Goal: Information Seeking & Learning: Learn about a topic

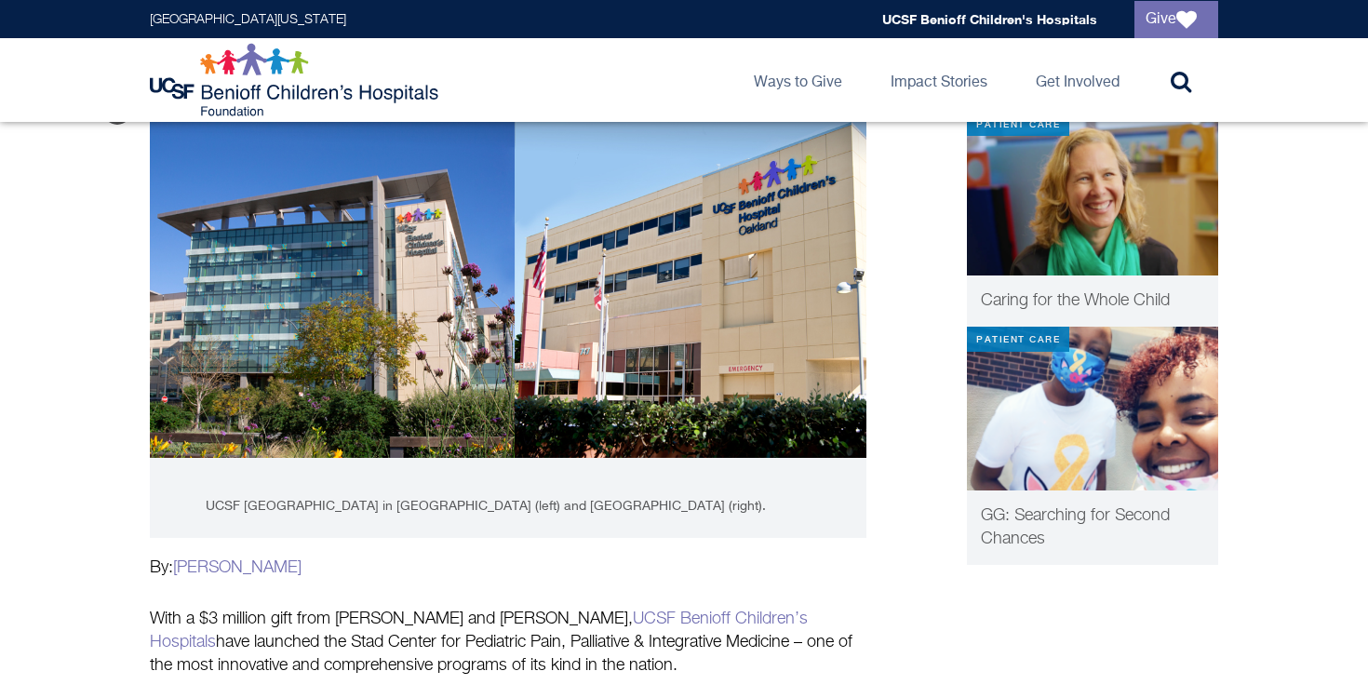
scroll to position [646, 0]
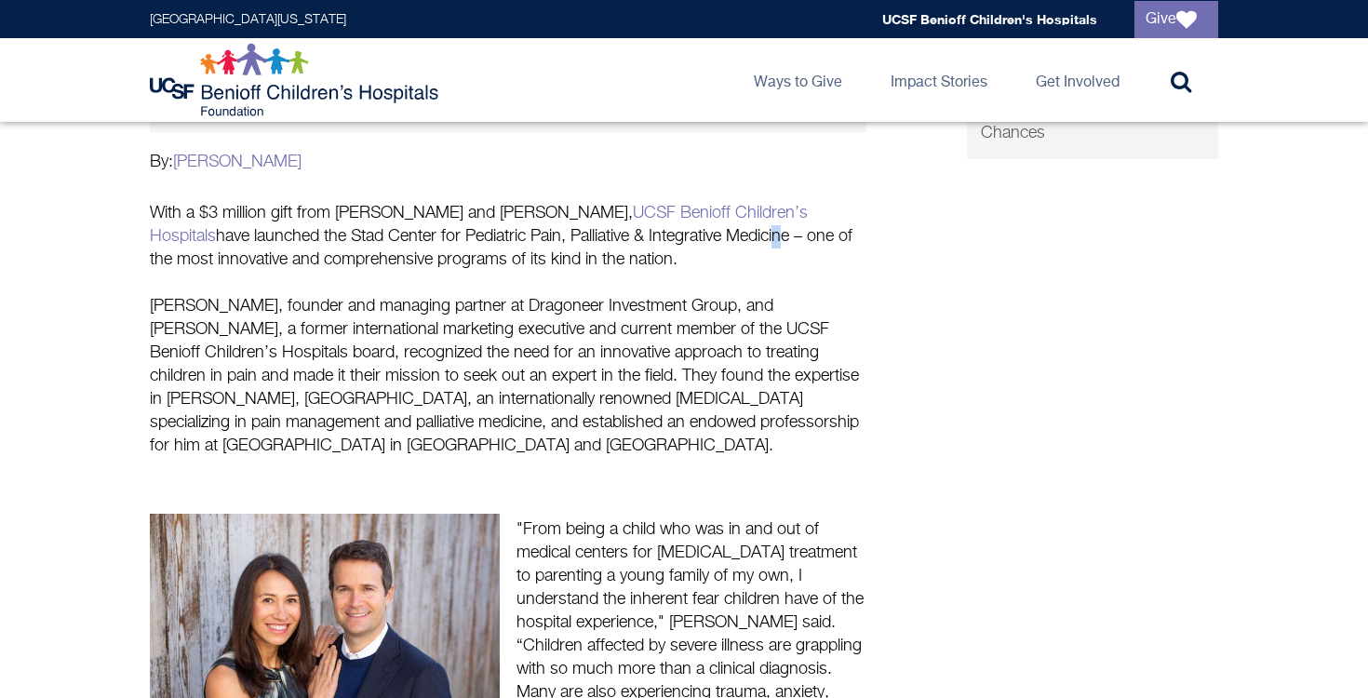
click at [600, 234] on p "With a $3 million gift from [PERSON_NAME] and [PERSON_NAME], [GEOGRAPHIC_DATA] …" at bounding box center [508, 237] width 716 height 70
click at [622, 233] on p "With a $3 million gift from [PERSON_NAME] and [PERSON_NAME], [GEOGRAPHIC_DATA] …" at bounding box center [508, 237] width 716 height 70
drag, startPoint x: 626, startPoint y: 237, endPoint x: 392, endPoint y: 232, distance: 234.5
click at [392, 232] on p "With a $3 million gift from [PERSON_NAME] and [PERSON_NAME], [GEOGRAPHIC_DATA] …" at bounding box center [508, 237] width 716 height 70
copy p ", Palliative & Integrative Medicine"
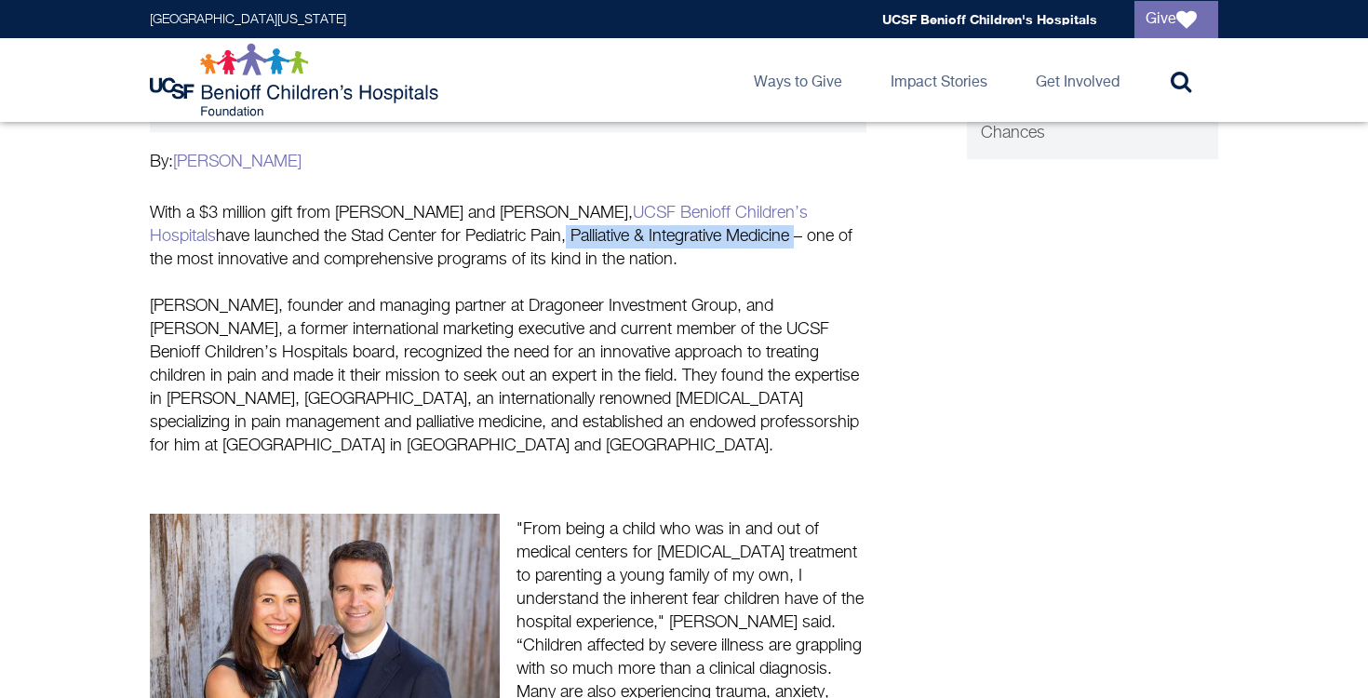
copy p ", Palliative & Integrative Medicine"
click at [628, 252] on p "With a $3 million gift from [PERSON_NAME] and [PERSON_NAME], [GEOGRAPHIC_DATA] …" at bounding box center [508, 237] width 716 height 70
drag, startPoint x: 569, startPoint y: 257, endPoint x: 113, endPoint y: 201, distance: 460.2
copy p "With a $3 million gift from [PERSON_NAME] and [PERSON_NAME], [GEOGRAPHIC_DATA] …"
